Goal: Check status: Check status

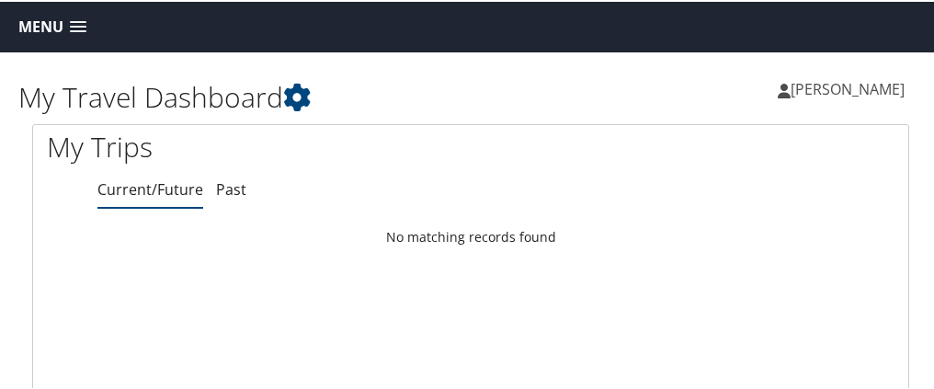
click at [178, 196] on link "Current/Future" at bounding box center [150, 187] width 106 height 20
click at [77, 19] on span at bounding box center [78, 25] width 17 height 13
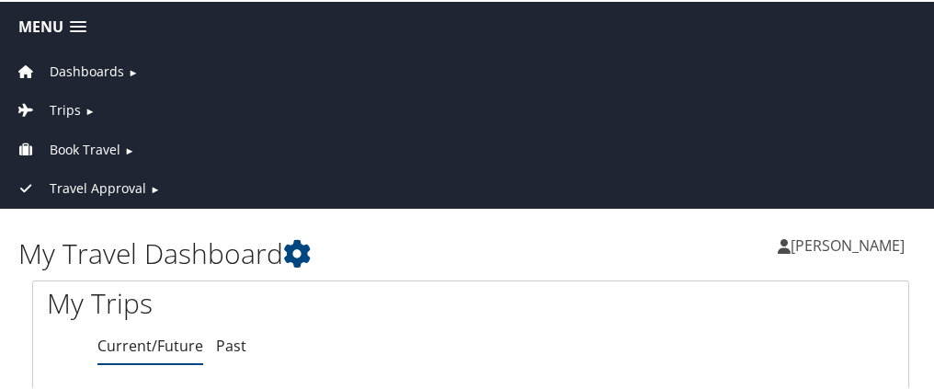
click at [82, 185] on span "Travel Approval" at bounding box center [98, 187] width 97 height 20
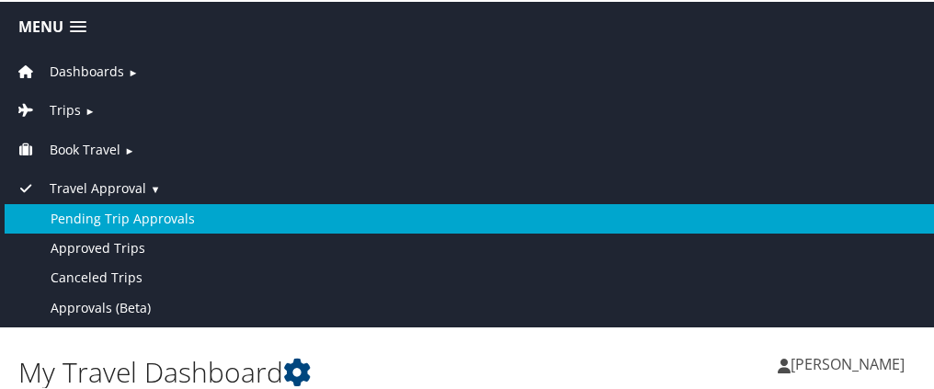
click at [94, 216] on link "Pending Trip Approvals" at bounding box center [471, 216] width 932 height 29
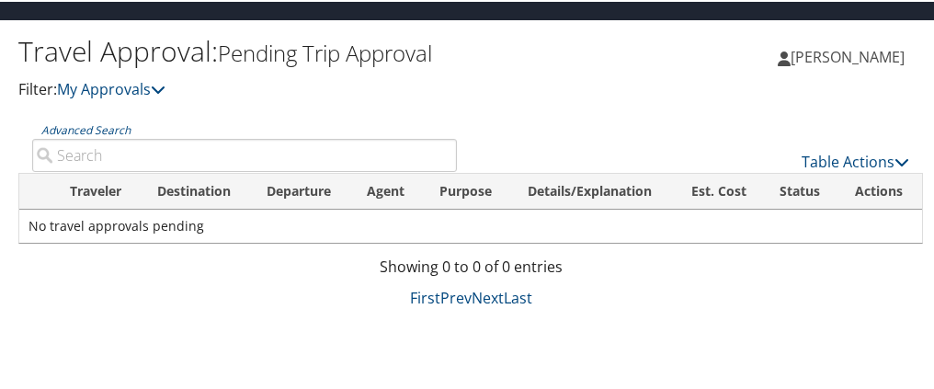
scroll to position [50, 0]
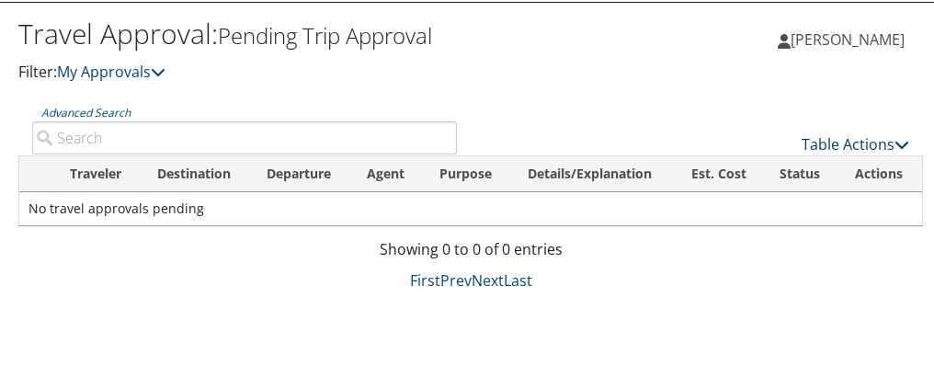
click at [863, 140] on link "Table Actions" at bounding box center [856, 142] width 108 height 20
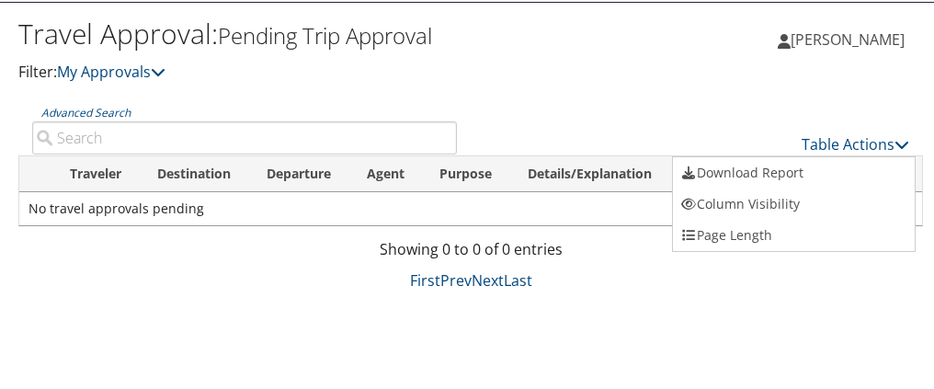
click at [154, 74] on div at bounding box center [471, 194] width 942 height 389
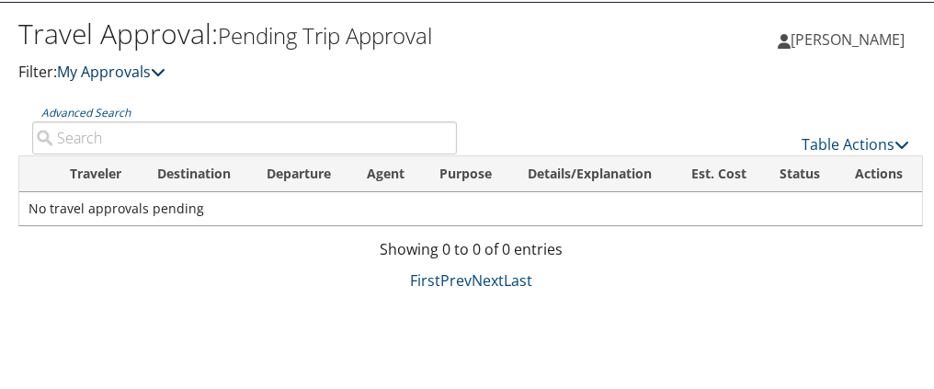
click at [154, 65] on link "My Approvals" at bounding box center [111, 70] width 109 height 20
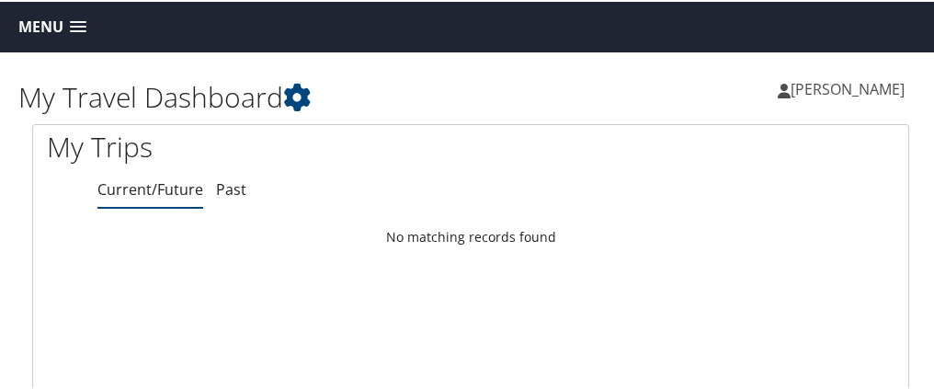
click at [75, 19] on span at bounding box center [78, 25] width 17 height 13
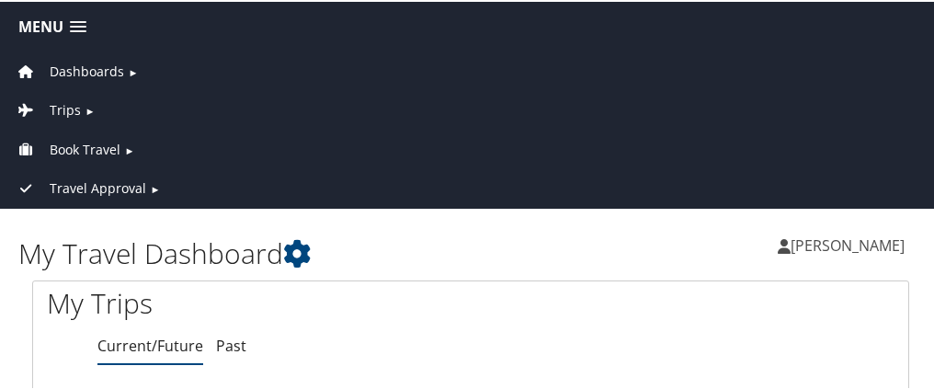
click at [56, 98] on span "Trips" at bounding box center [65, 108] width 31 height 20
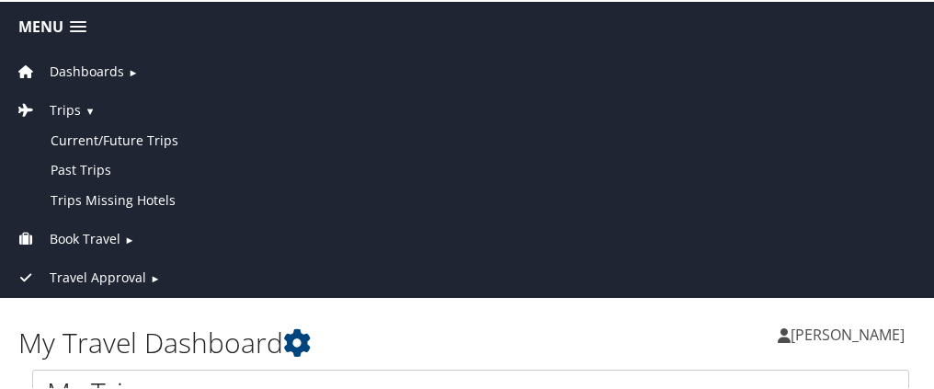
click at [128, 272] on span "Travel Approval" at bounding box center [98, 276] width 97 height 20
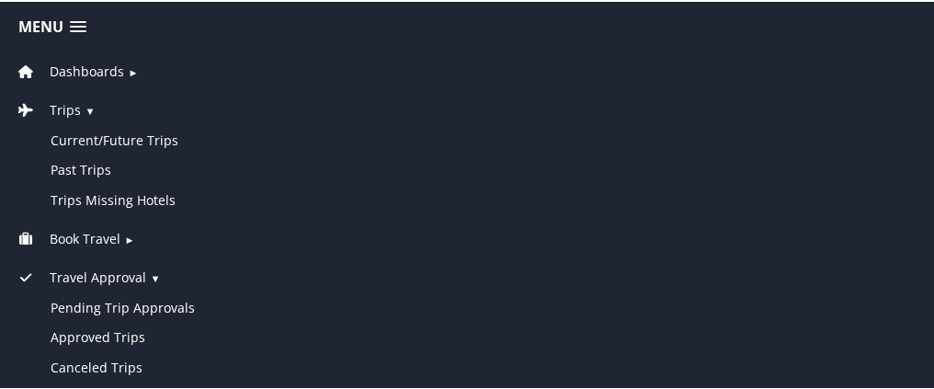
scroll to position [184, 0]
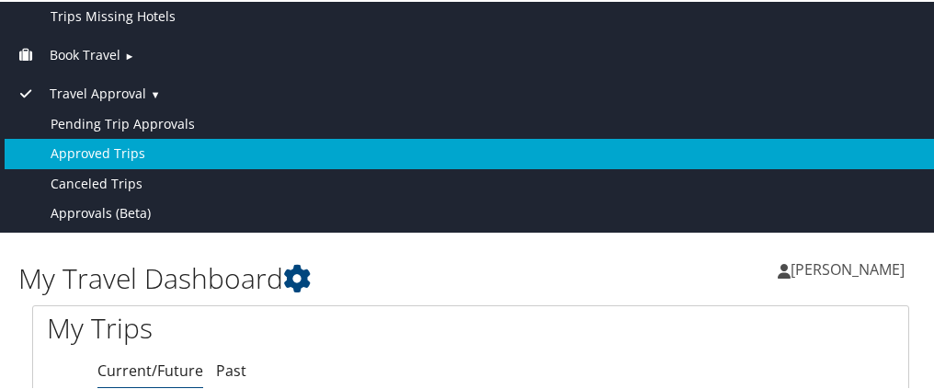
click at [92, 137] on link "Approved Trips" at bounding box center [471, 151] width 932 height 29
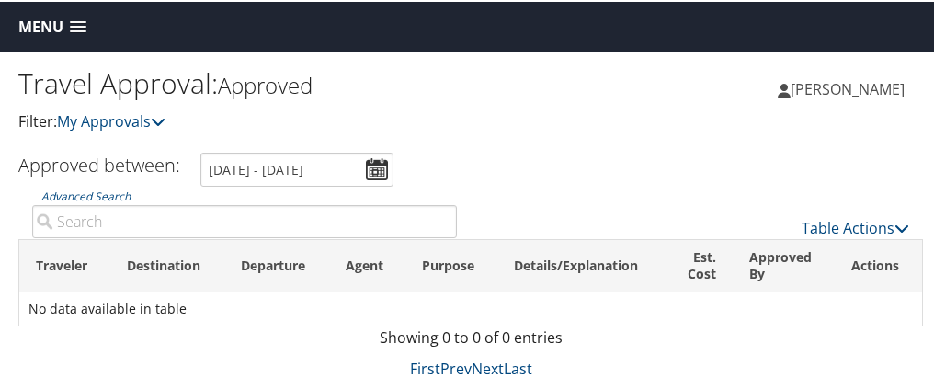
click at [691, 316] on td "No data available in table" at bounding box center [470, 307] width 903 height 33
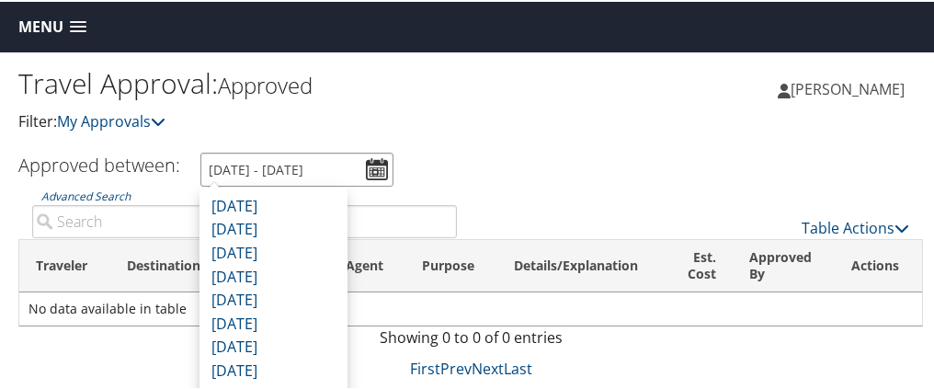
click at [376, 172] on input "8/4/2025 - 9/4/2025" at bounding box center [296, 168] width 193 height 34
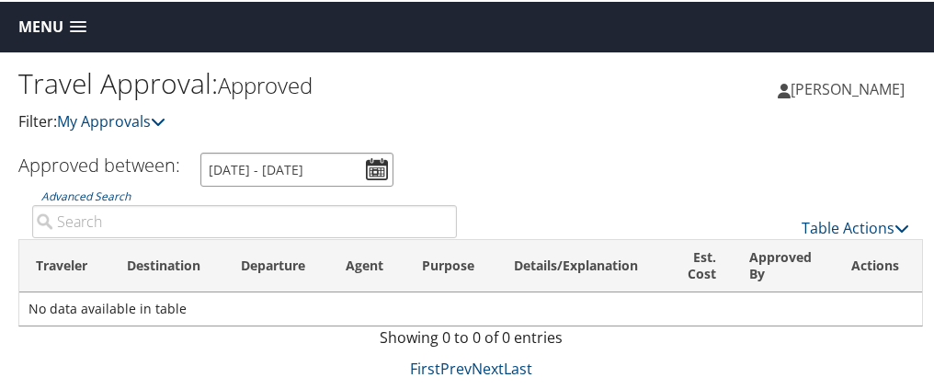
click at [375, 168] on input "8/4/2025 - 9/4/2025" at bounding box center [296, 168] width 193 height 34
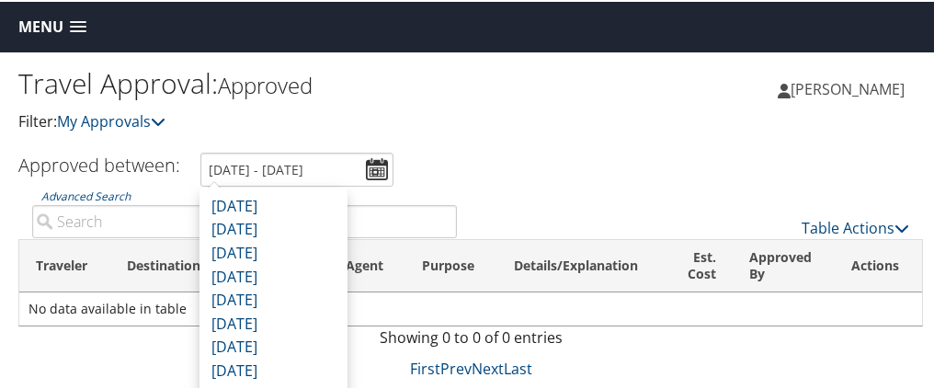
click at [690, 114] on div "Shelina Gethers Shelina Gethers My Settings Travel Agency Contacts View Travel …" at bounding box center [706, 95] width 471 height 71
